Goal: Task Accomplishment & Management: Complete application form

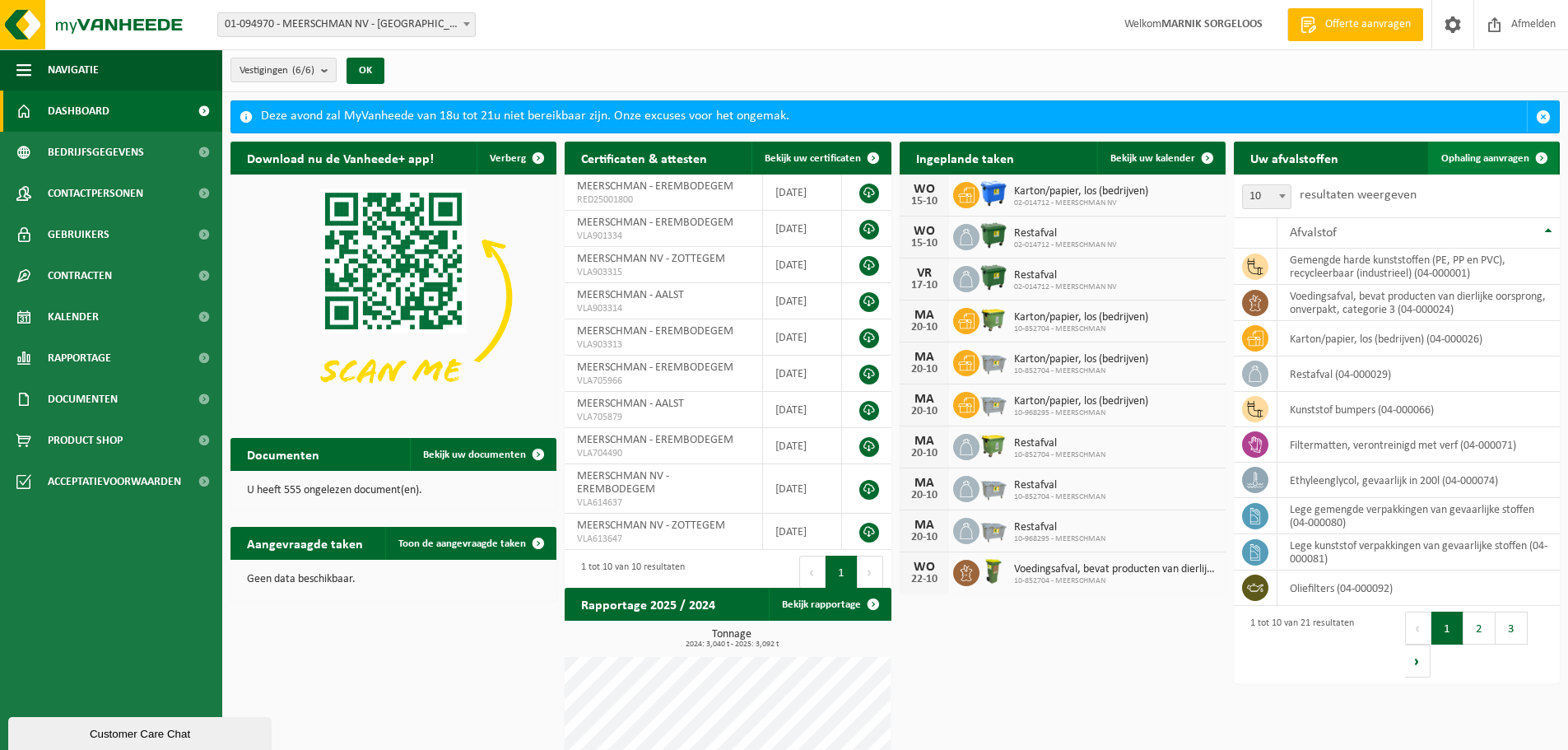
click at [1502, 158] on span "Ophaling aanvragen" at bounding box center [1485, 159] width 88 height 11
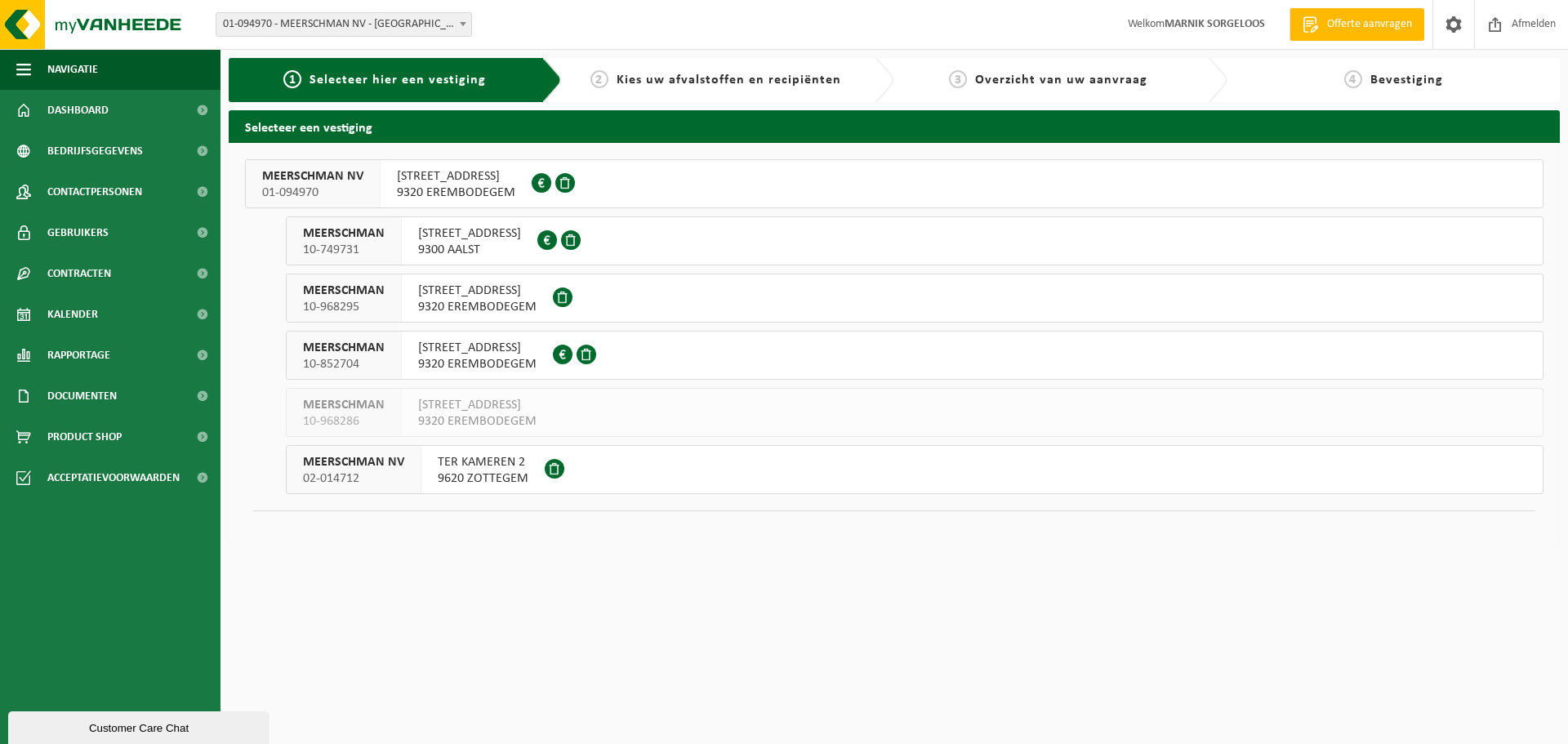
click at [510, 299] on span "9320 EREMBODEGEM" at bounding box center [477, 307] width 119 height 16
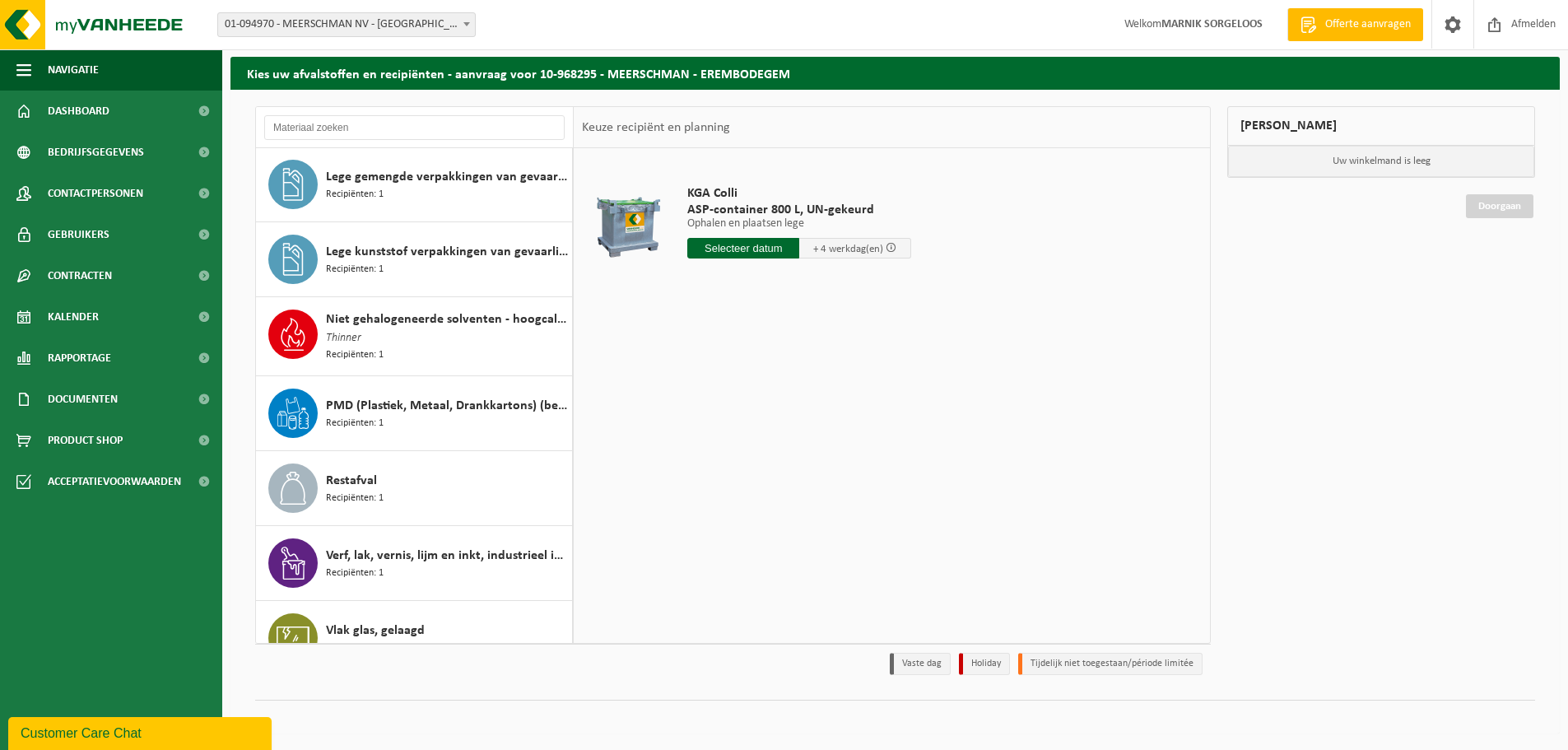
scroll to position [330, 0]
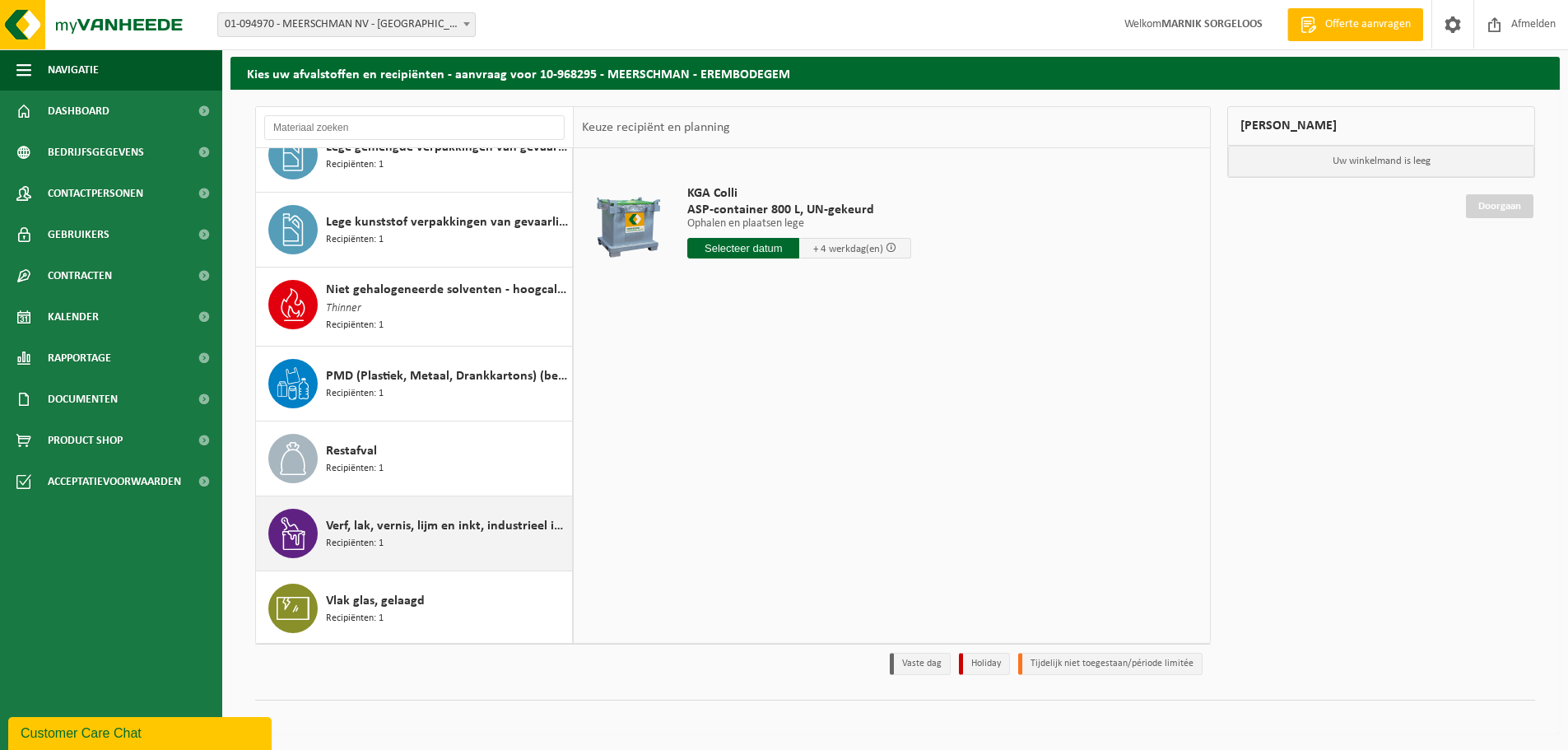
click at [460, 527] on span "Verf, lak, vernis, lijm en inkt, industrieel in kleinverpakking" at bounding box center [447, 526] width 242 height 20
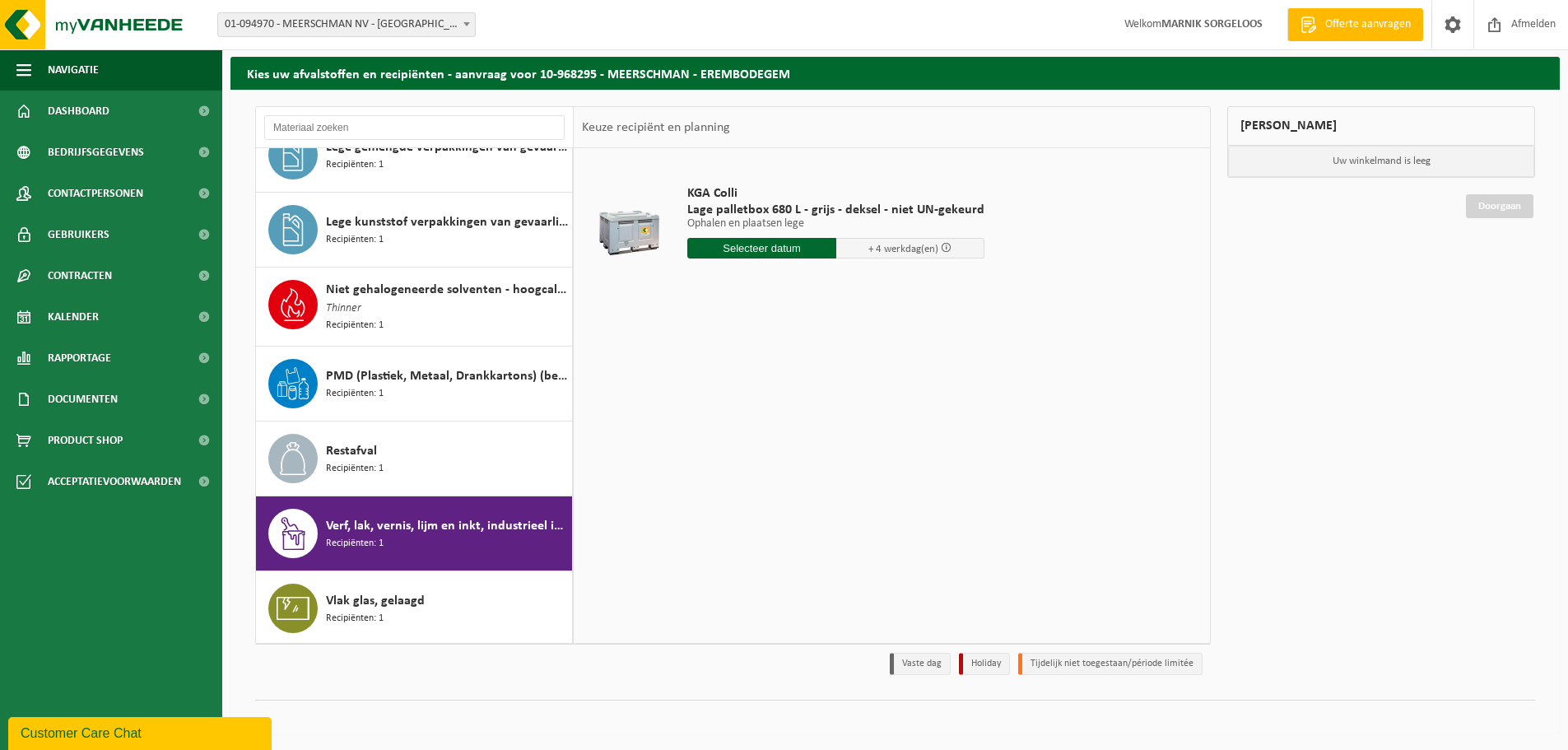
click at [753, 247] on input "text" at bounding box center [762, 248] width 149 height 21
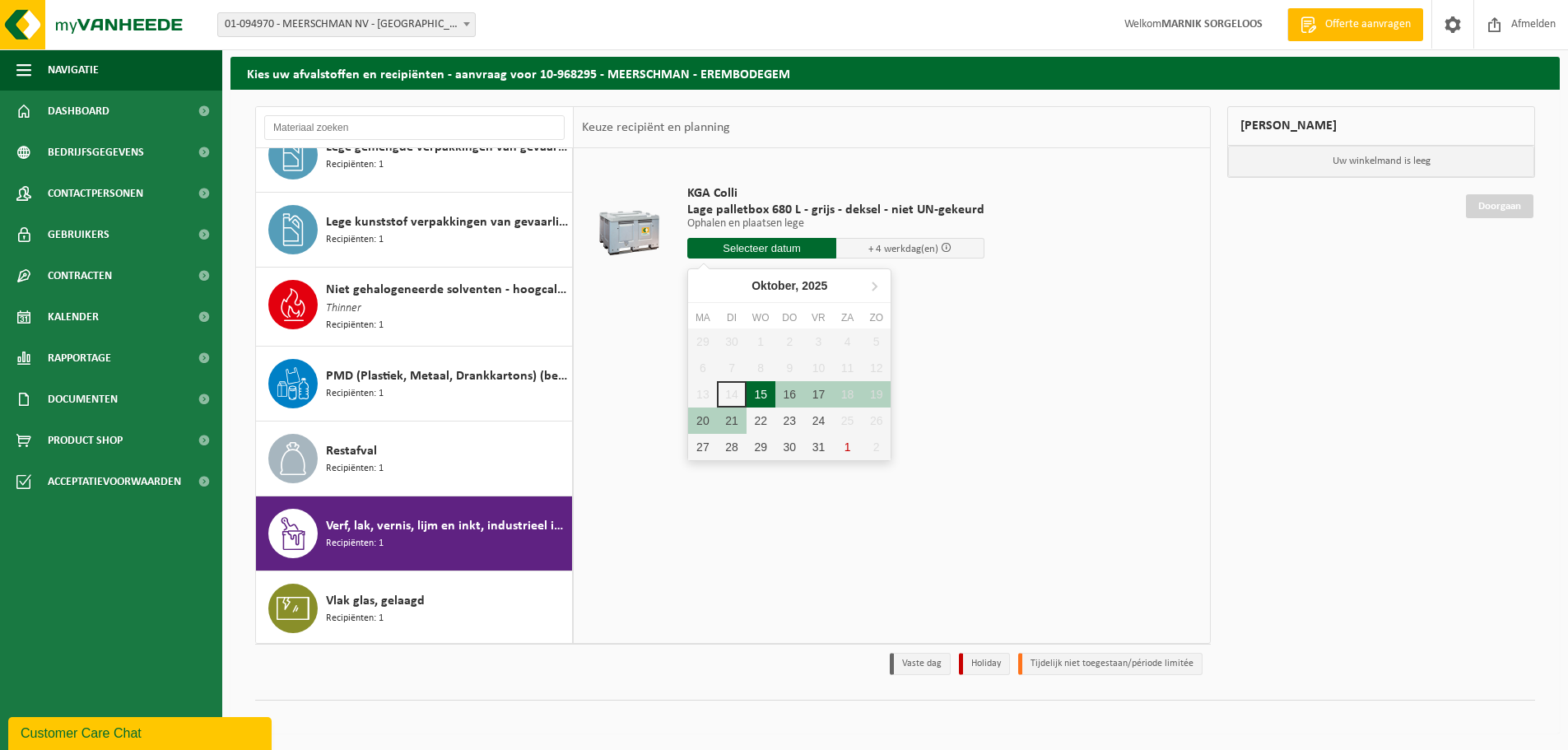
click at [757, 393] on div "15" at bounding box center [761, 394] width 29 height 26
type input "Van 2025-10-15"
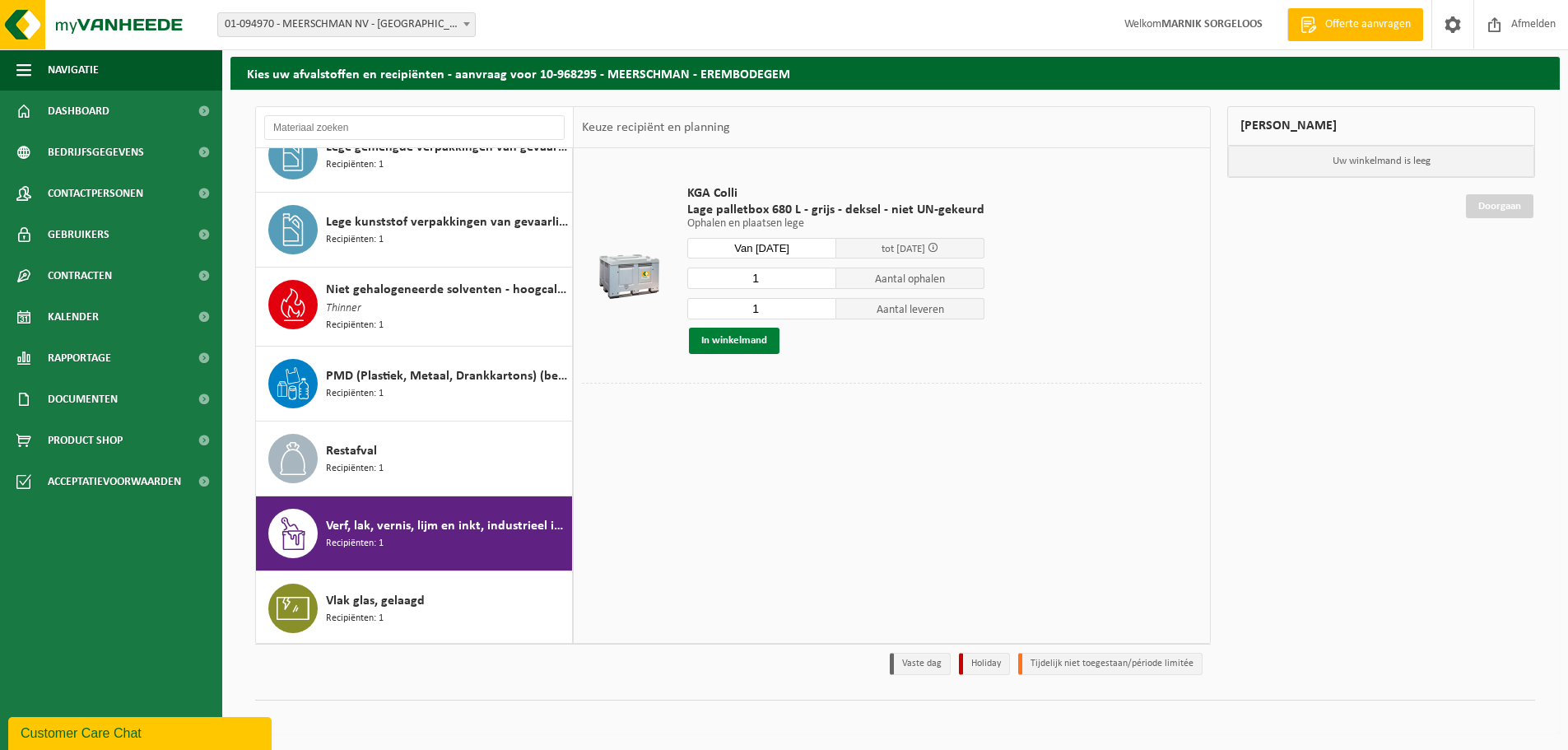
click at [735, 338] on button "In winkelmand" at bounding box center [734, 341] width 91 height 26
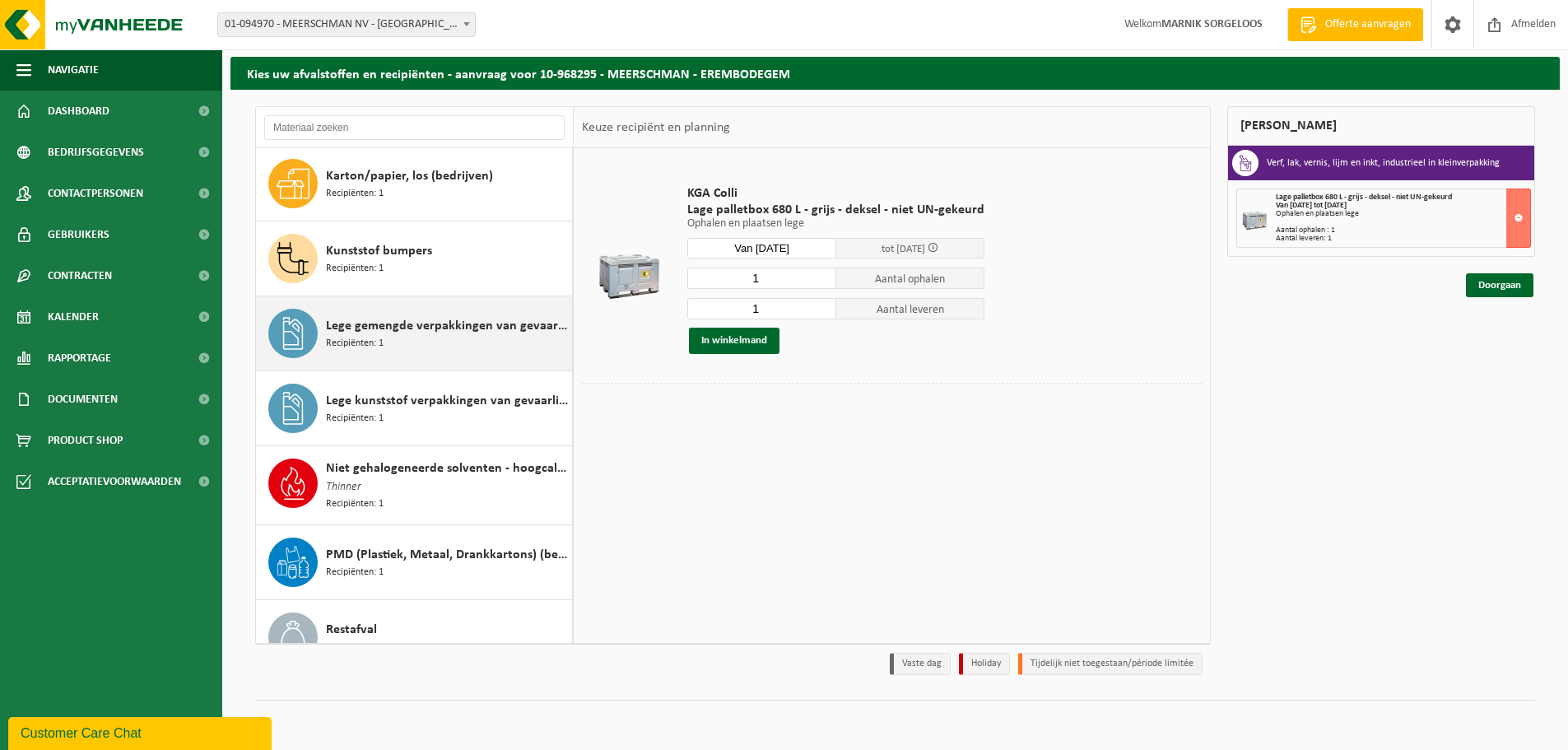
scroll to position [165, 0]
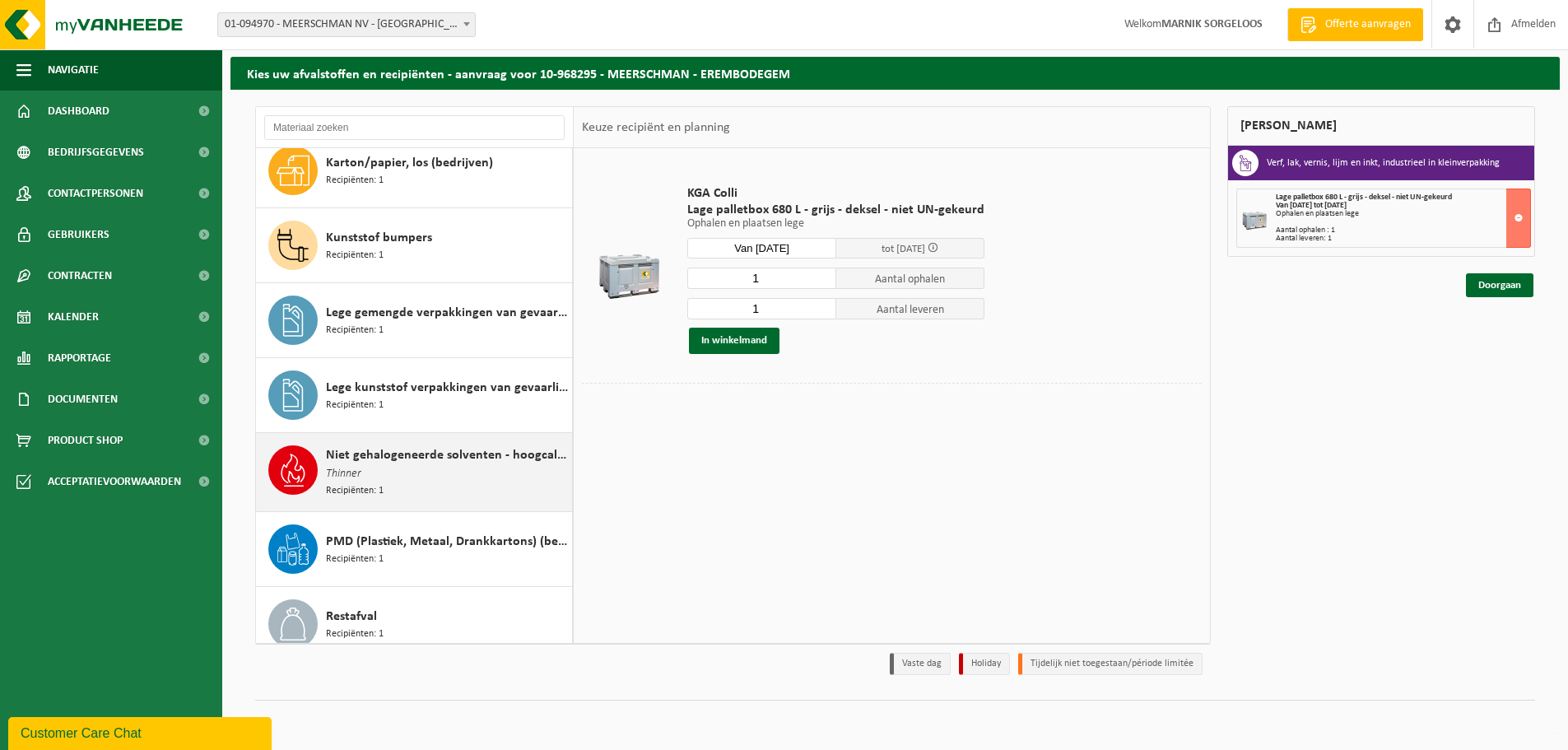
click at [439, 471] on div "Niet gehalogeneerde solventen - hoogcalorisch in 200lt-vat Thinner Recipiënten:…" at bounding box center [447, 472] width 242 height 53
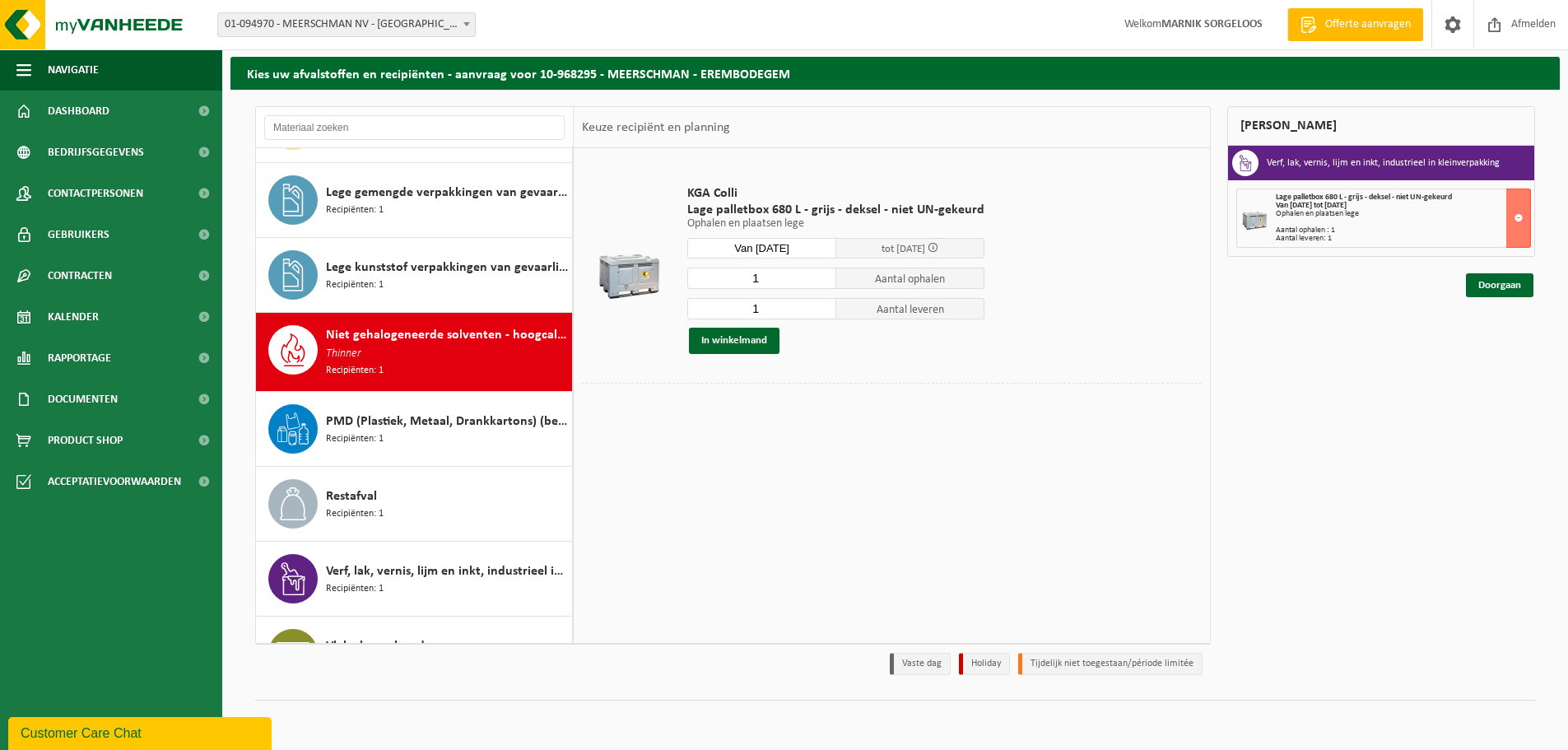
scroll to position [330, 0]
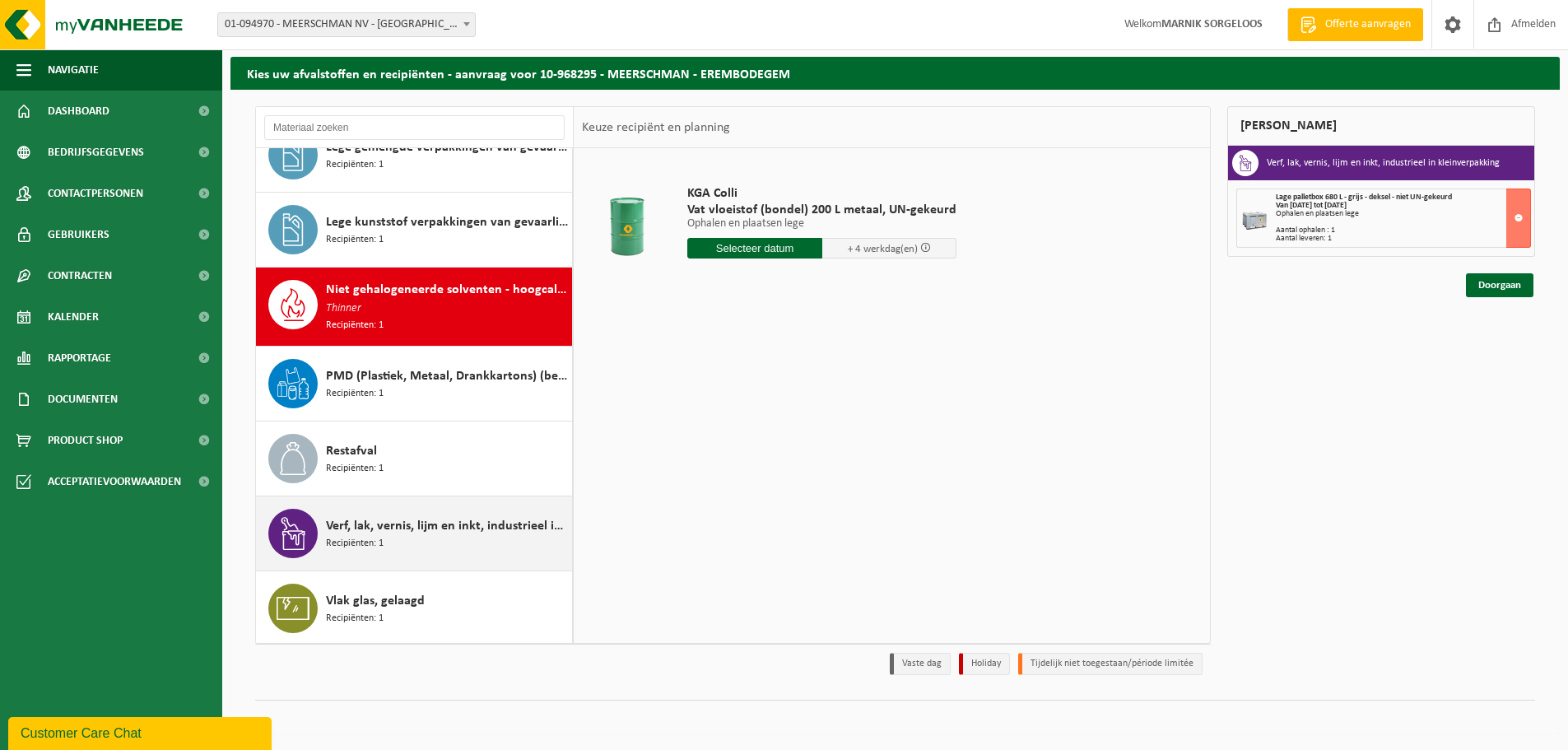
click at [484, 553] on div "Verf, lak, vernis, lijm en inkt, industrieel in kleinverpakking Recipiënten: 1" at bounding box center [447, 533] width 242 height 50
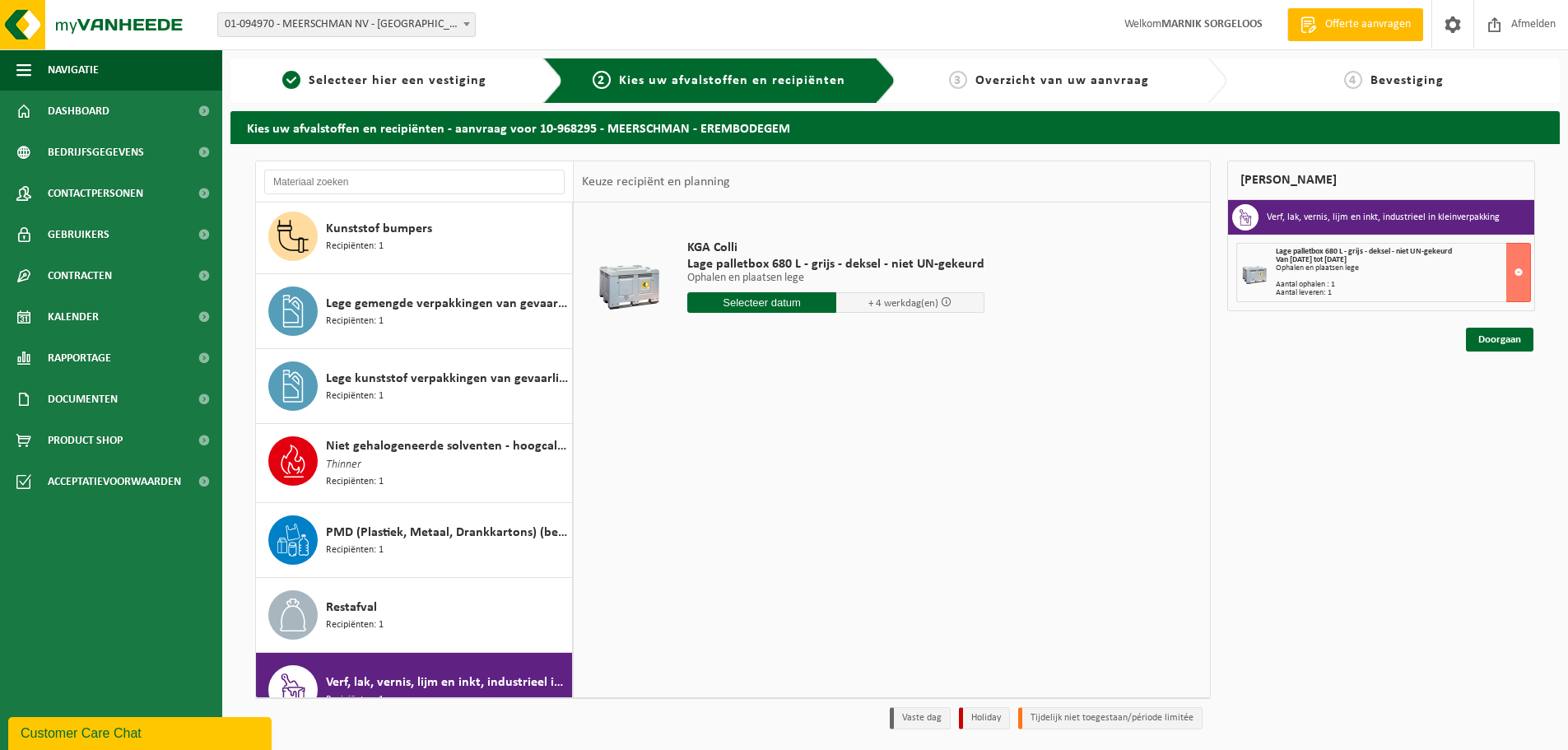
scroll to position [166, 0]
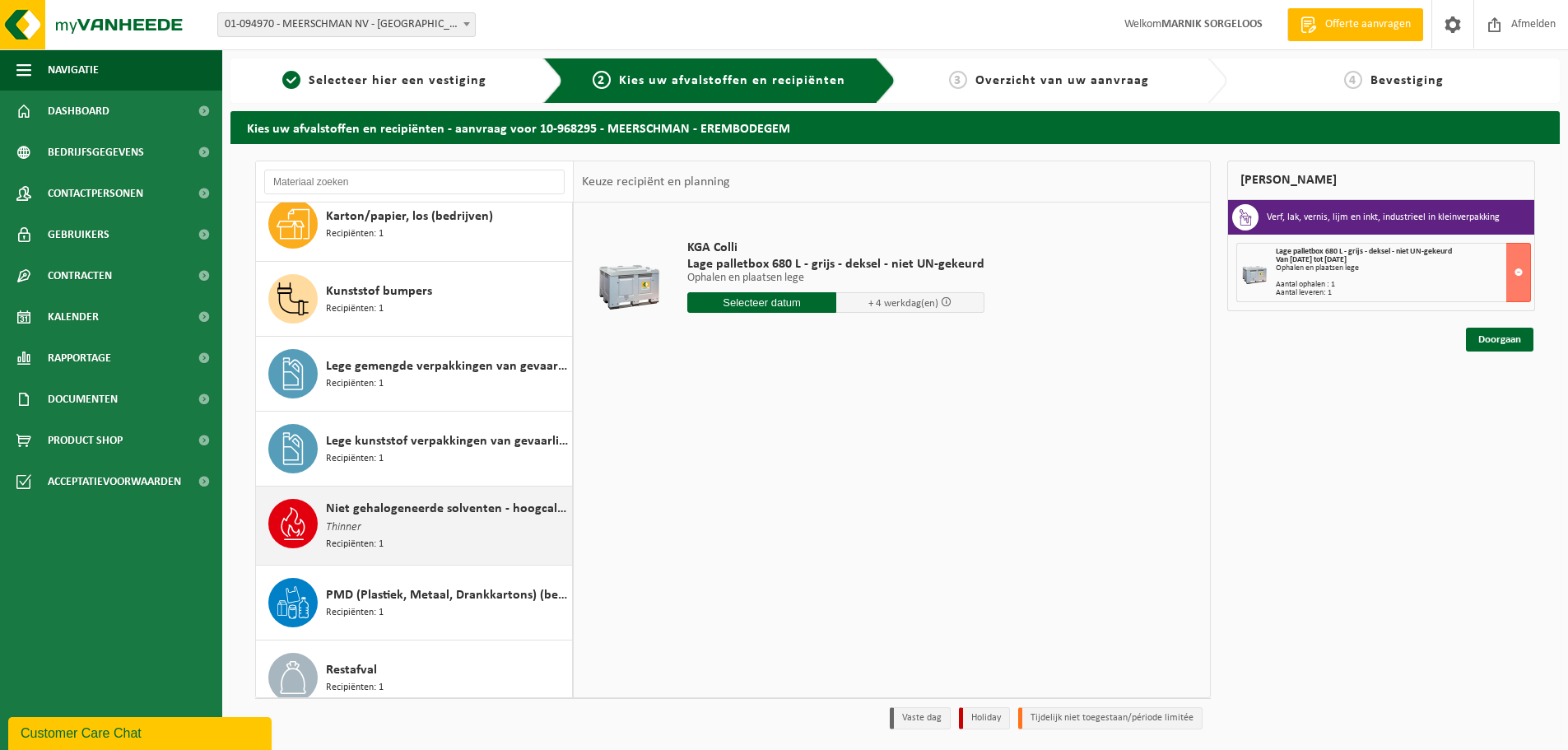
click at [482, 523] on div "Niet gehalogeneerde solventen - hoogcalorisch in 200lt-vat Thinner Recipiënten:…" at bounding box center [447, 525] width 242 height 53
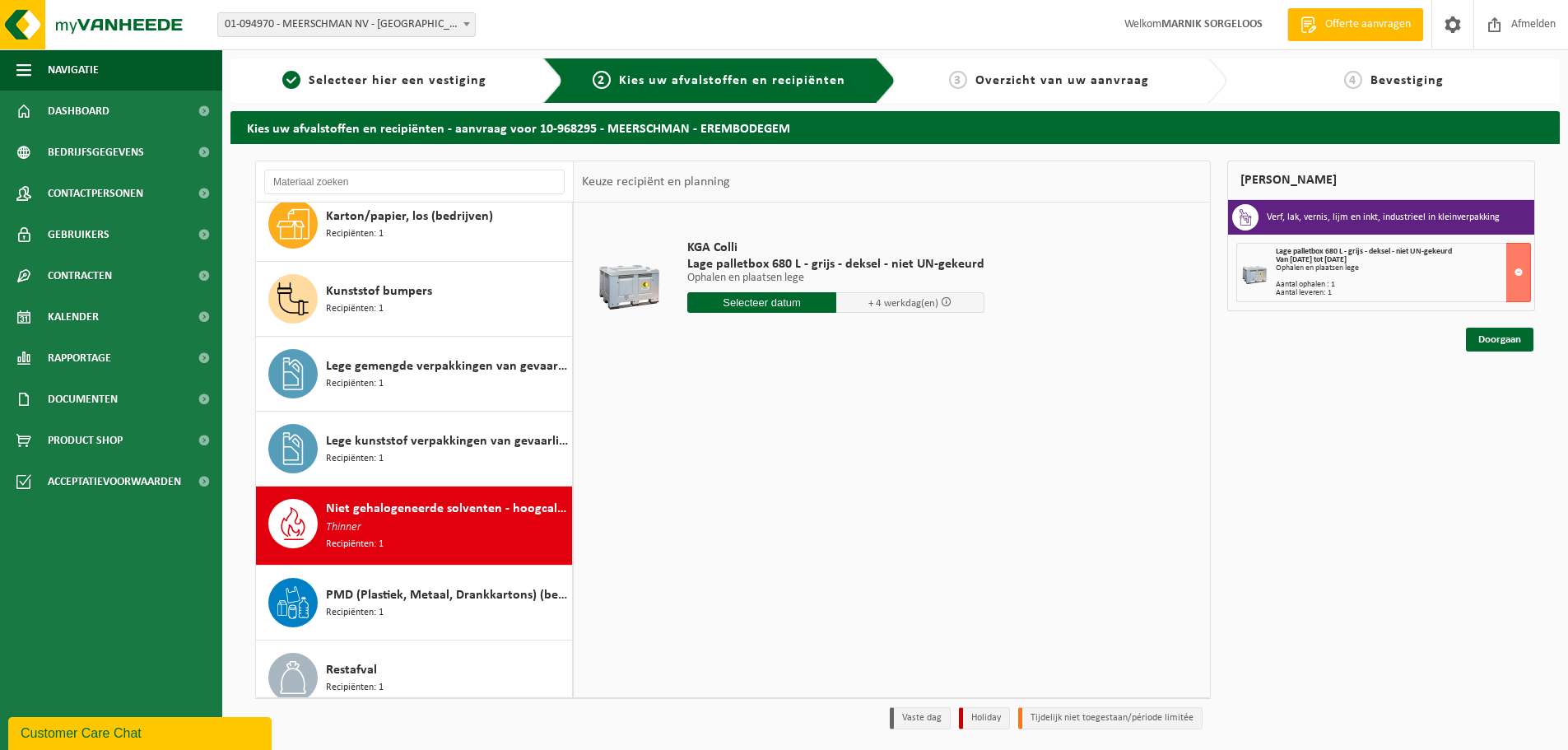
scroll to position [330, 0]
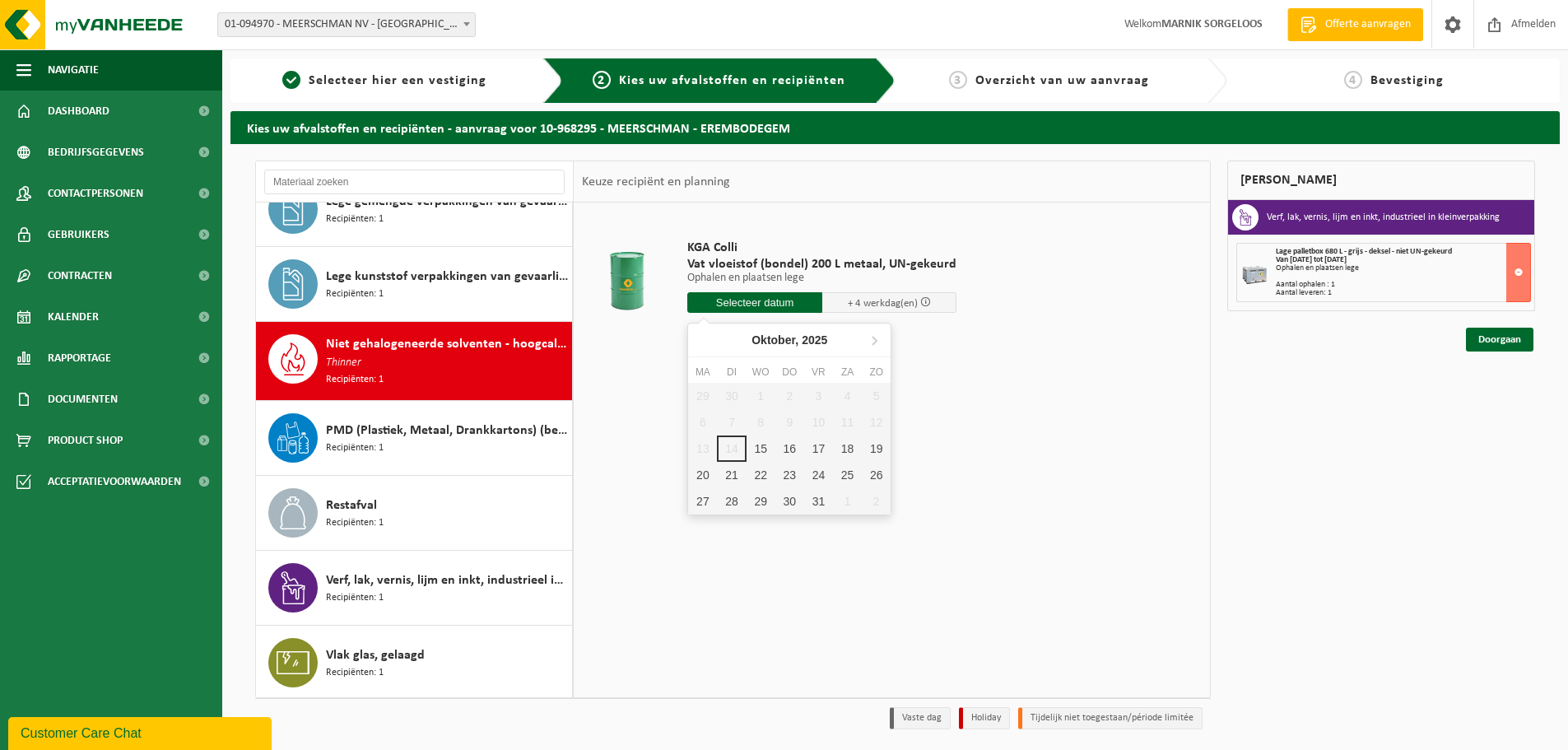
click at [784, 305] on input "text" at bounding box center [755, 303] width 135 height 21
click at [763, 440] on div "15" at bounding box center [761, 448] width 29 height 26
type input "Van 2025-10-15"
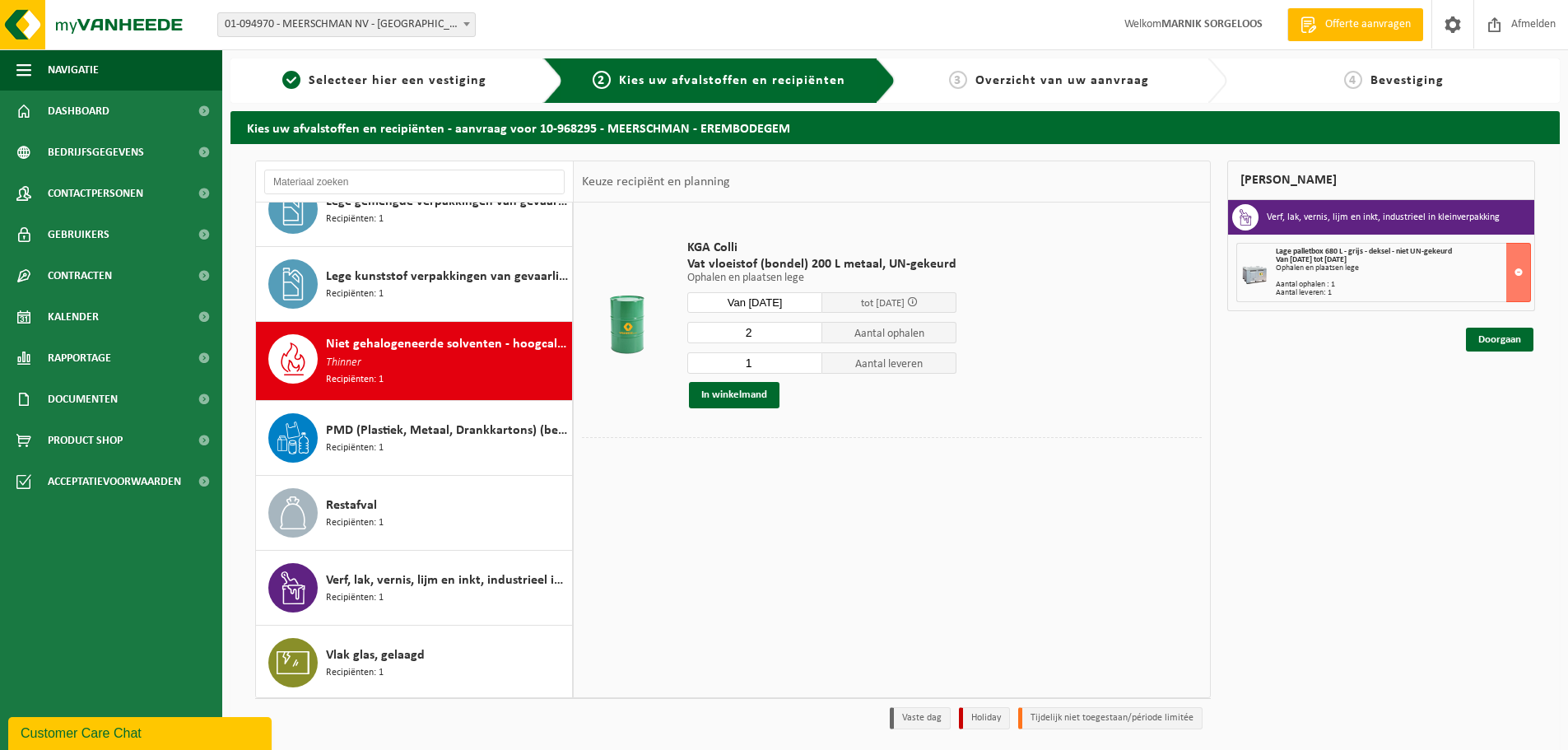
click at [806, 329] on input "2" at bounding box center [755, 332] width 135 height 22
click at [806, 329] on input "3" at bounding box center [755, 332] width 135 height 22
click at [806, 329] on input "4" at bounding box center [755, 332] width 135 height 22
type input "5"
click at [806, 329] on input "5" at bounding box center [755, 332] width 135 height 22
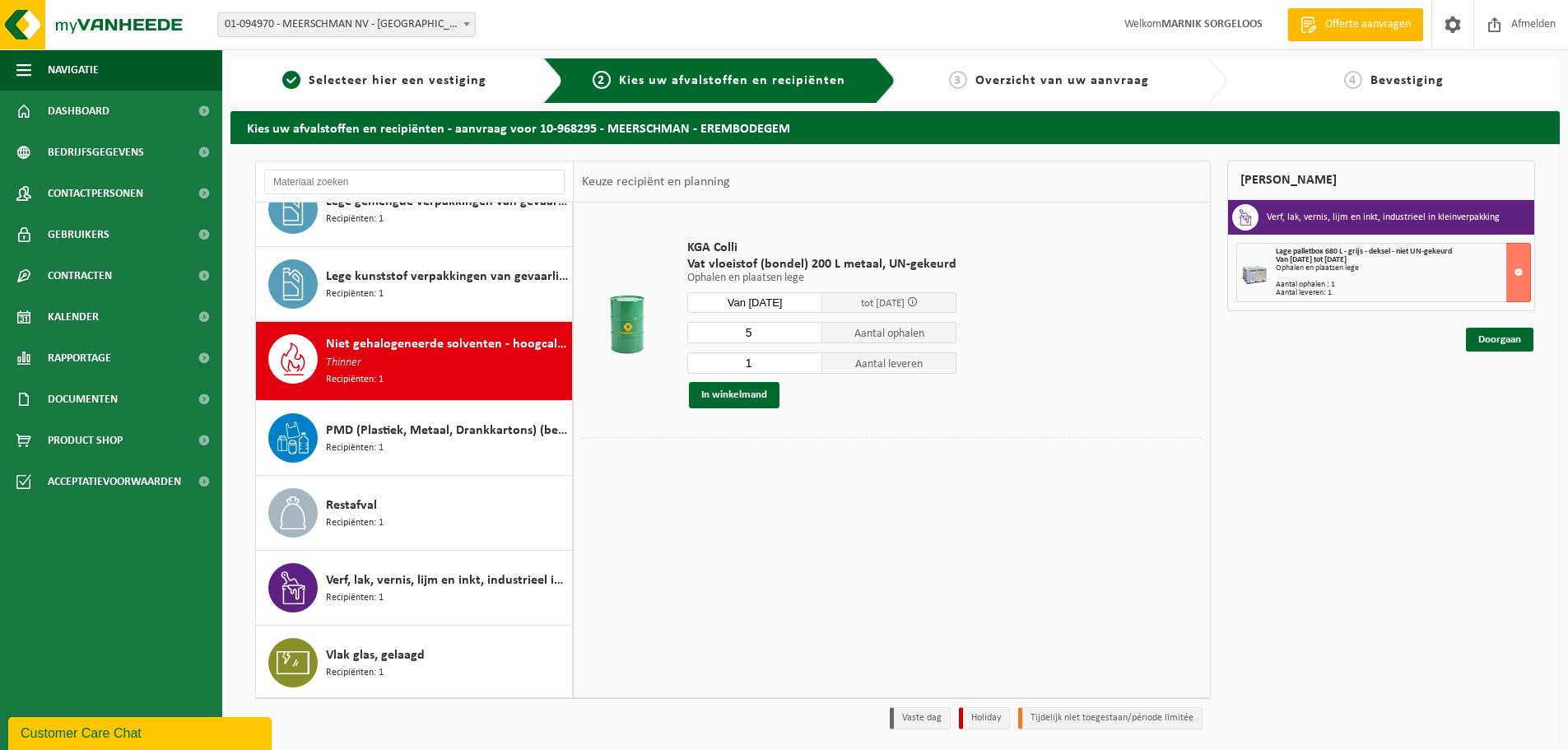
drag, startPoint x: 791, startPoint y: 361, endPoint x: 793, endPoint y: 369, distance: 8.2
click at [790, 369] on input "1" at bounding box center [755, 363] width 135 height 22
click at [805, 361] on input "2" at bounding box center [755, 363] width 135 height 22
click at [805, 361] on input "3" at bounding box center [755, 363] width 135 height 22
click at [805, 361] on input "4" at bounding box center [755, 363] width 135 height 22
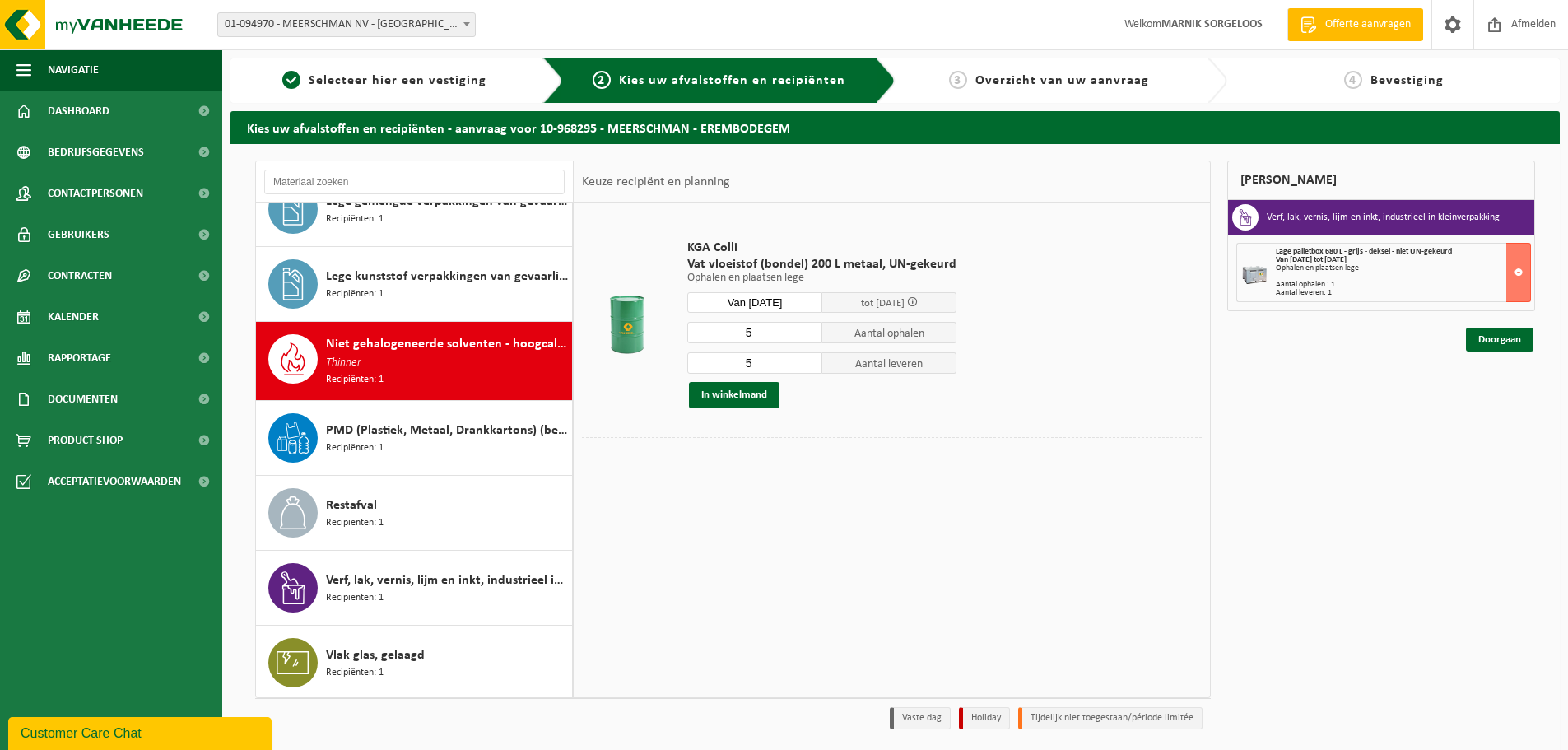
click at [805, 361] on input "5" at bounding box center [755, 363] width 135 height 22
click at [805, 361] on input "6" at bounding box center [755, 363] width 135 height 22
type input "5"
click at [805, 366] on input "5" at bounding box center [755, 363] width 135 height 22
click at [739, 399] on button "In winkelmand" at bounding box center [734, 395] width 91 height 26
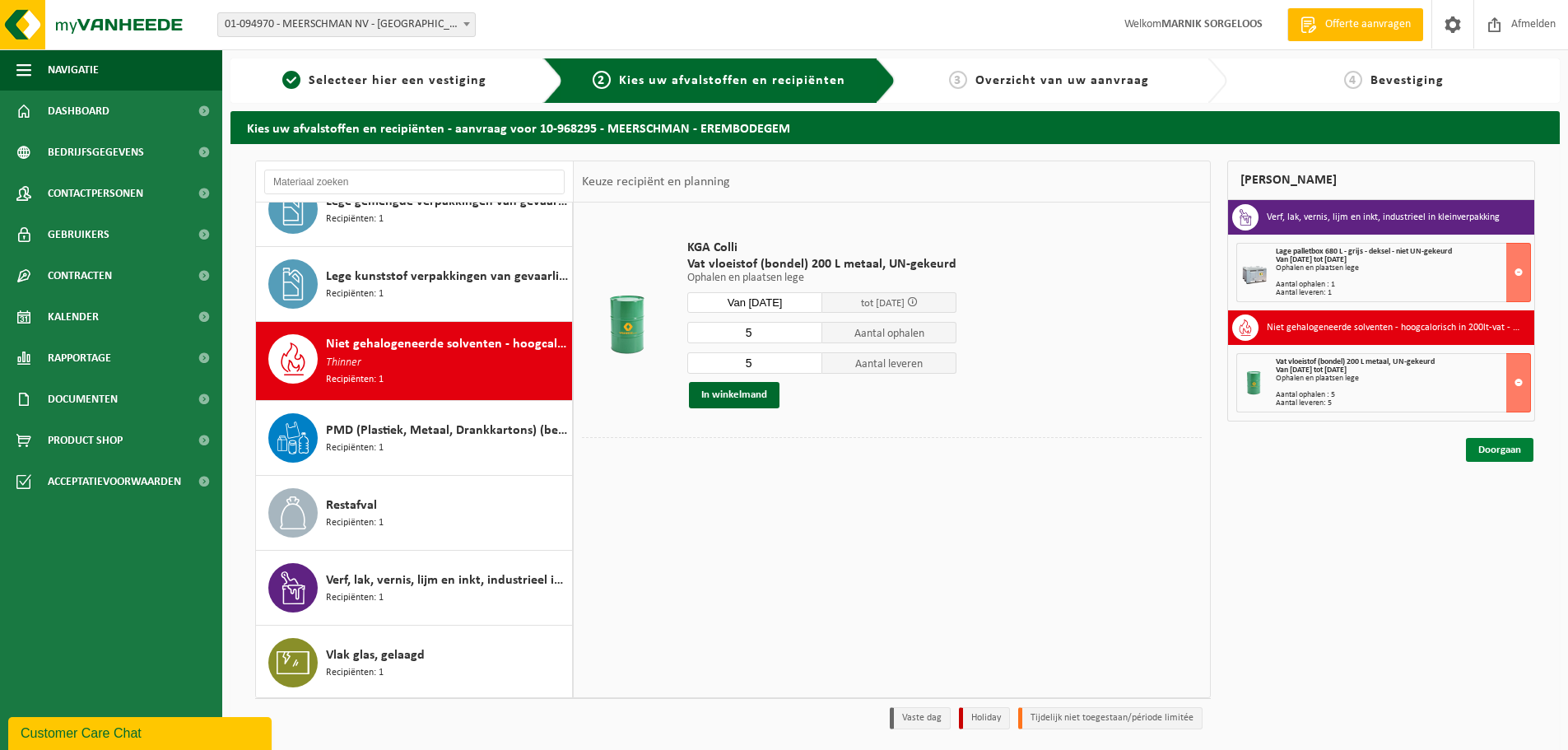
click at [1491, 447] on link "Doorgaan" at bounding box center [1499, 449] width 67 height 24
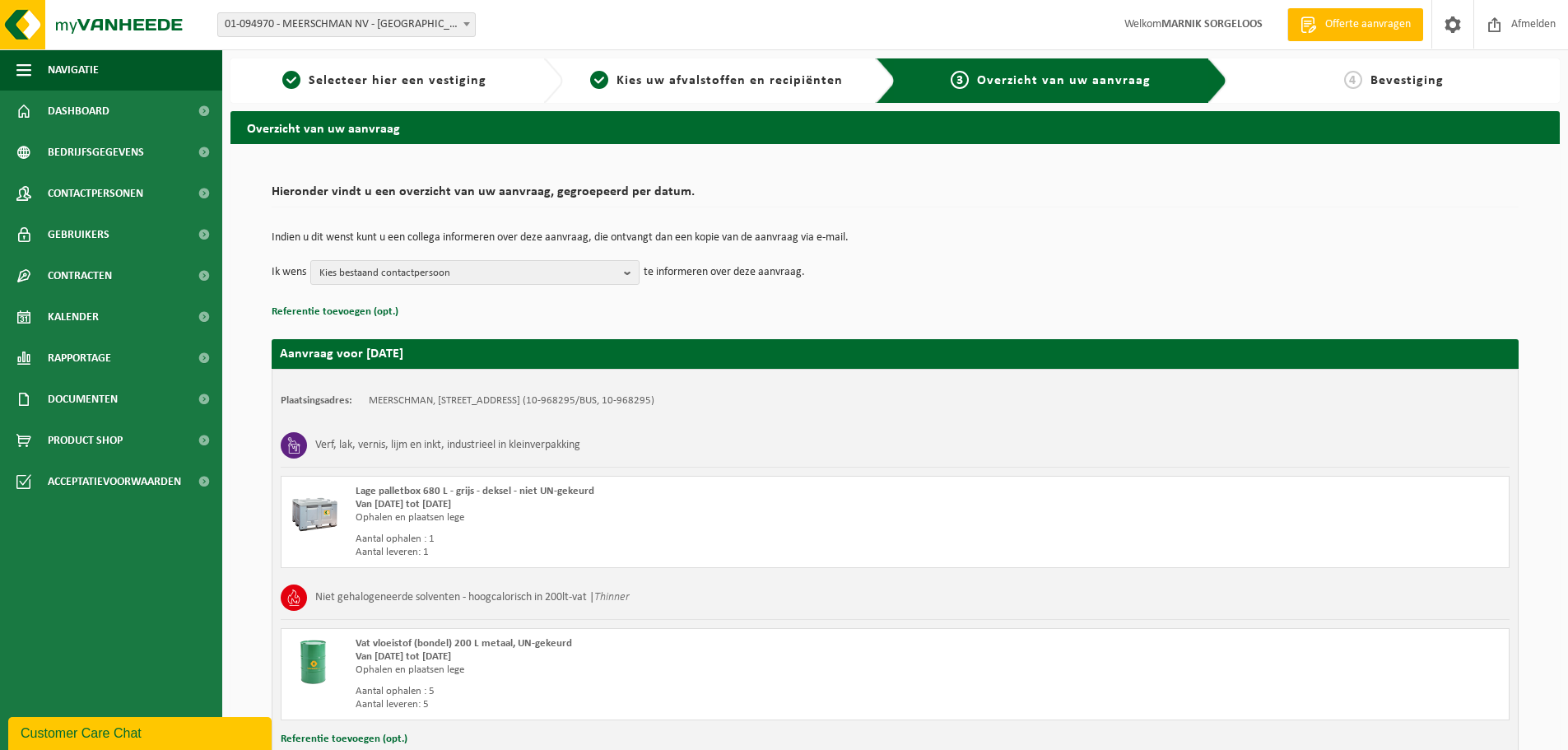
scroll to position [121, 0]
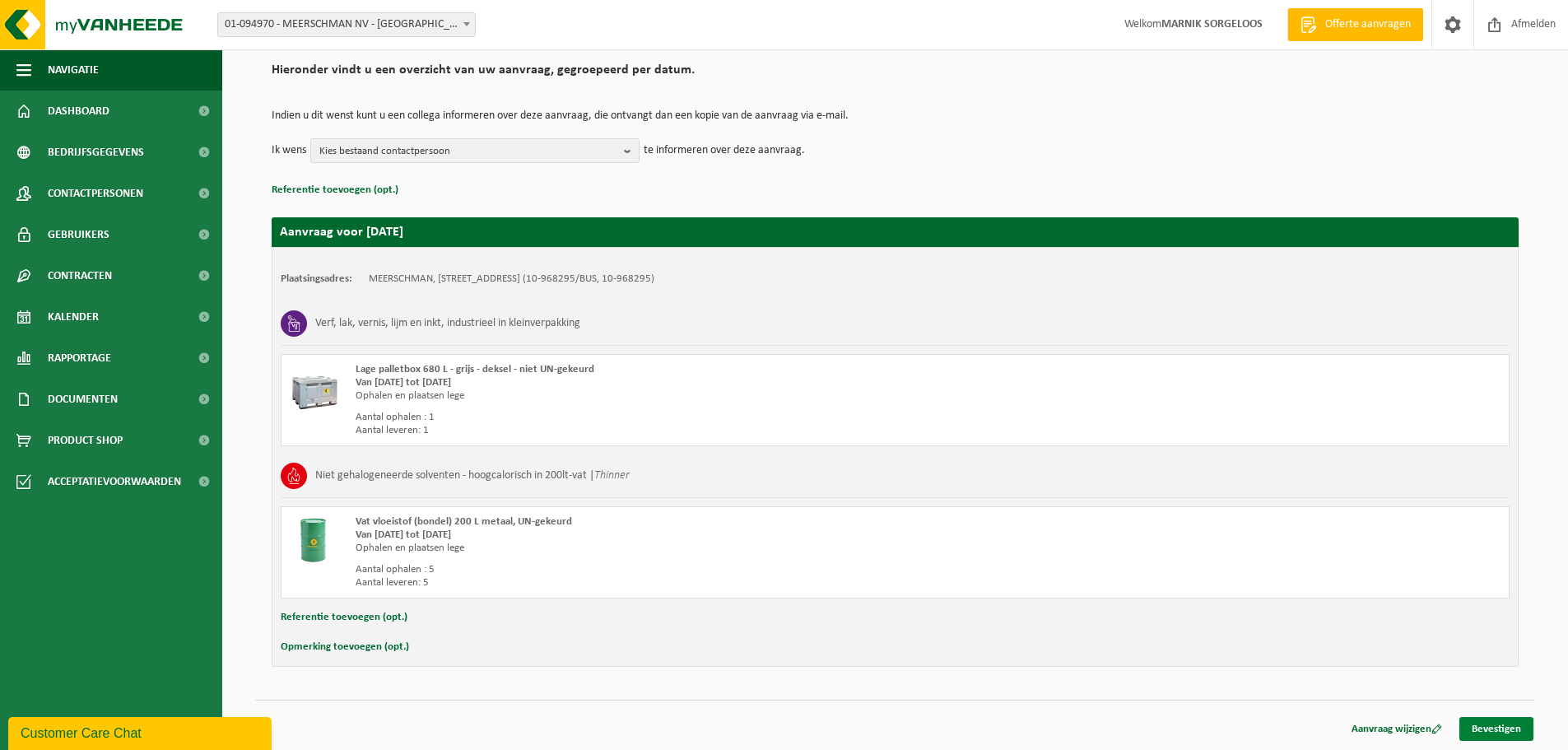
click at [1498, 726] on link "Bevestigen" at bounding box center [1496, 728] width 74 height 24
